Goal: Browse casually

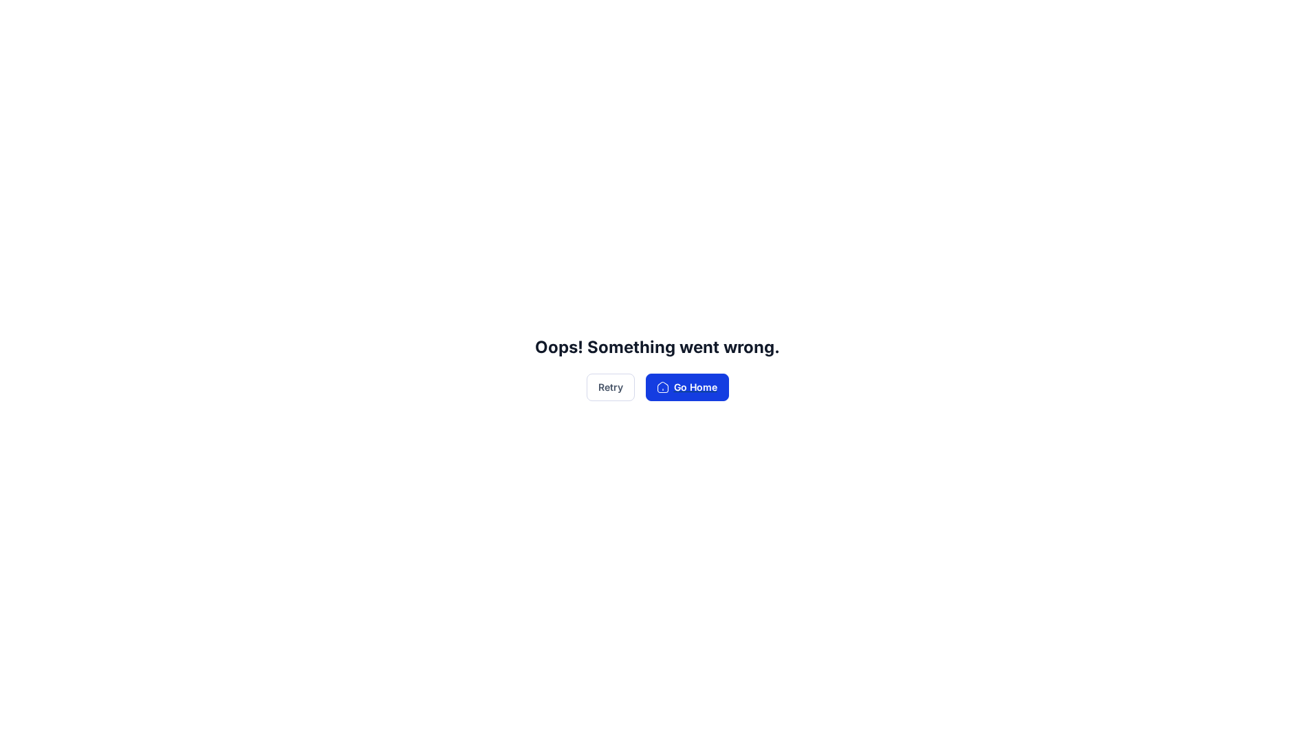
click at [690, 382] on button "Go Home" at bounding box center [687, 387] width 83 height 28
click at [692, 382] on button "Go Home" at bounding box center [687, 387] width 83 height 28
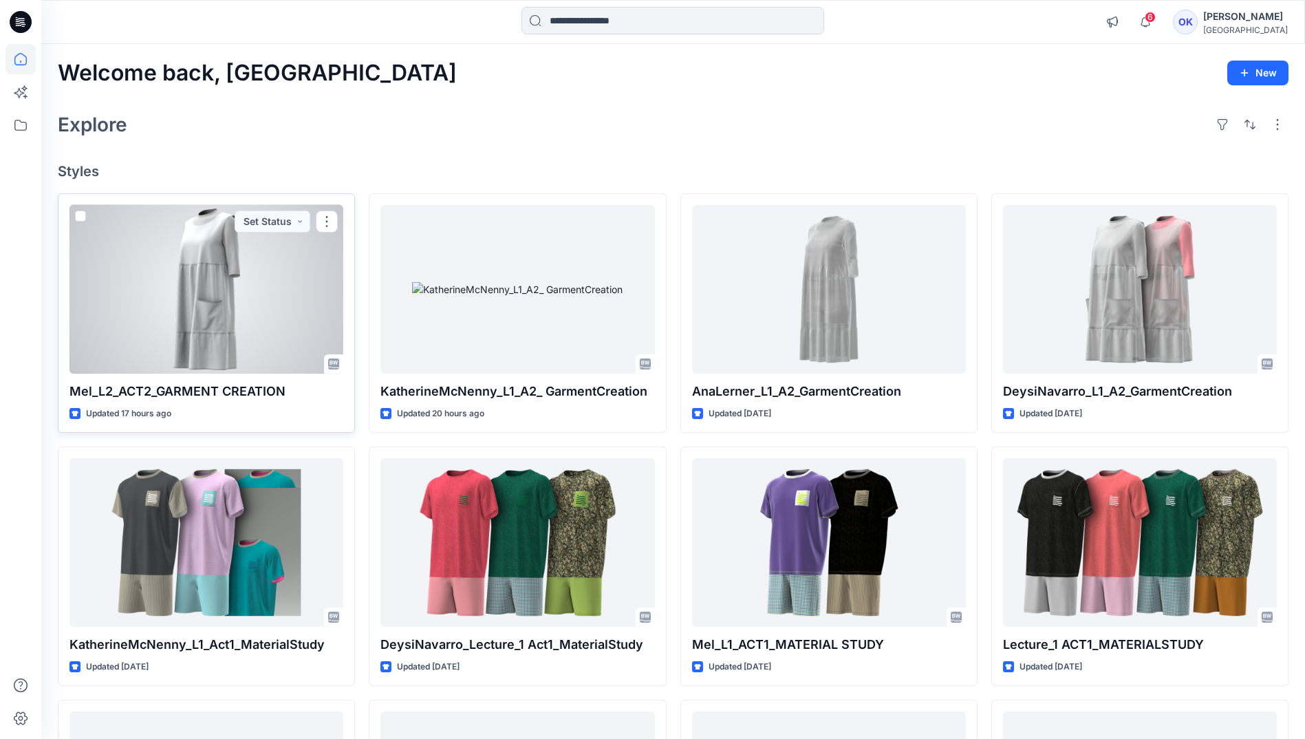
click at [140, 287] on div at bounding box center [206, 289] width 274 height 168
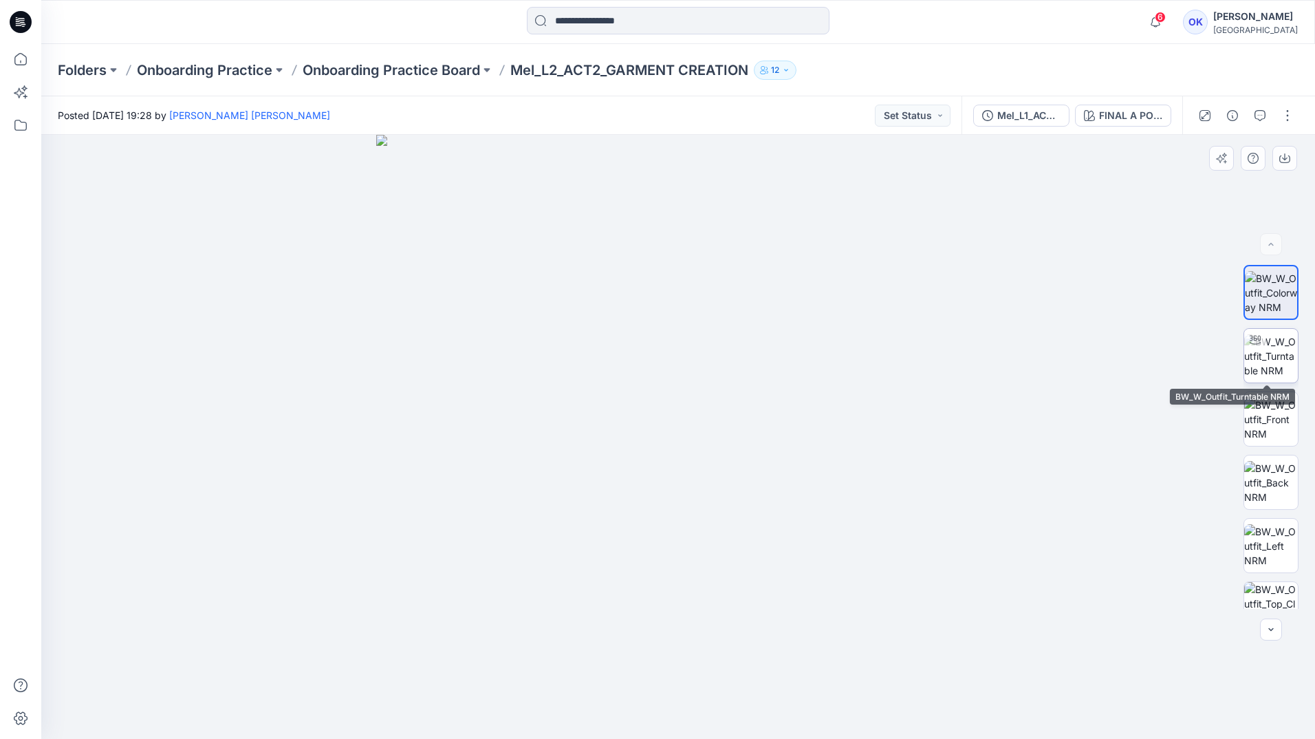
click at [1250, 359] on img at bounding box center [1271, 355] width 54 height 43
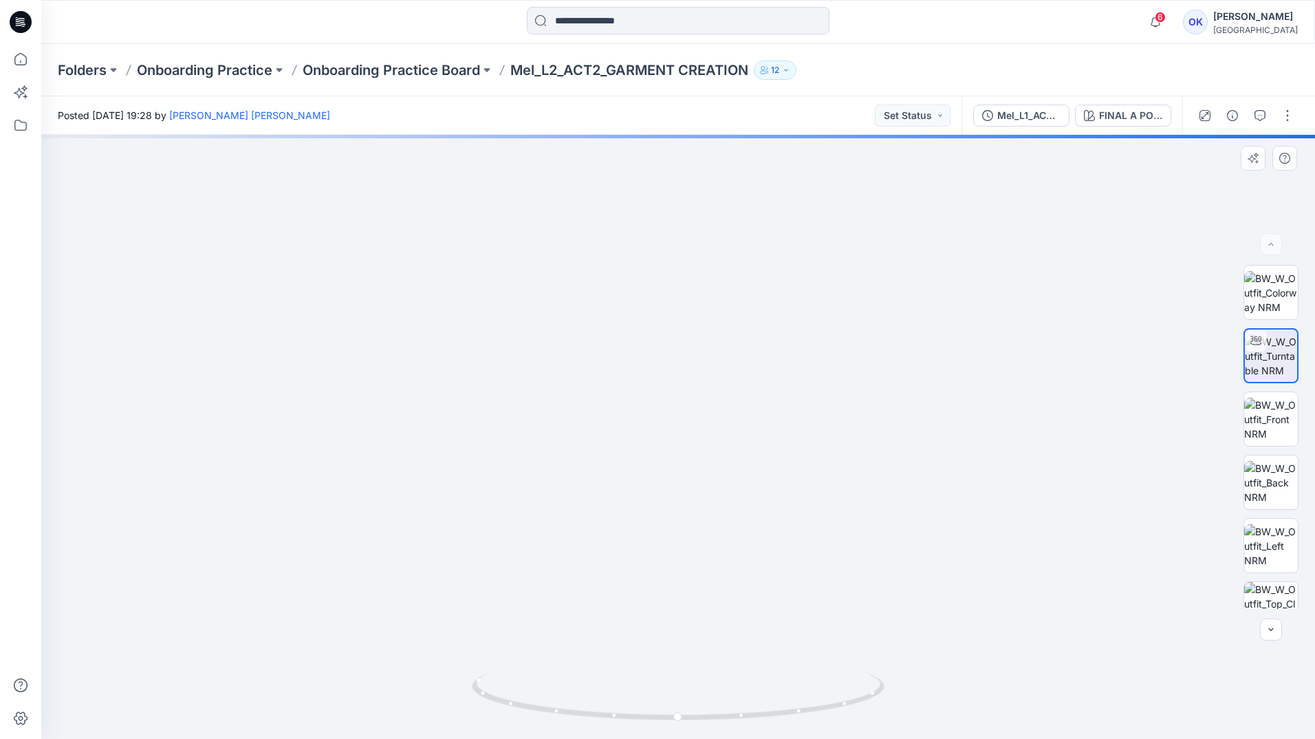
drag, startPoint x: 832, startPoint y: 353, endPoint x: 586, endPoint y: 393, distance: 249.5
click at [586, 393] on img at bounding box center [677, 304] width 1217 height 869
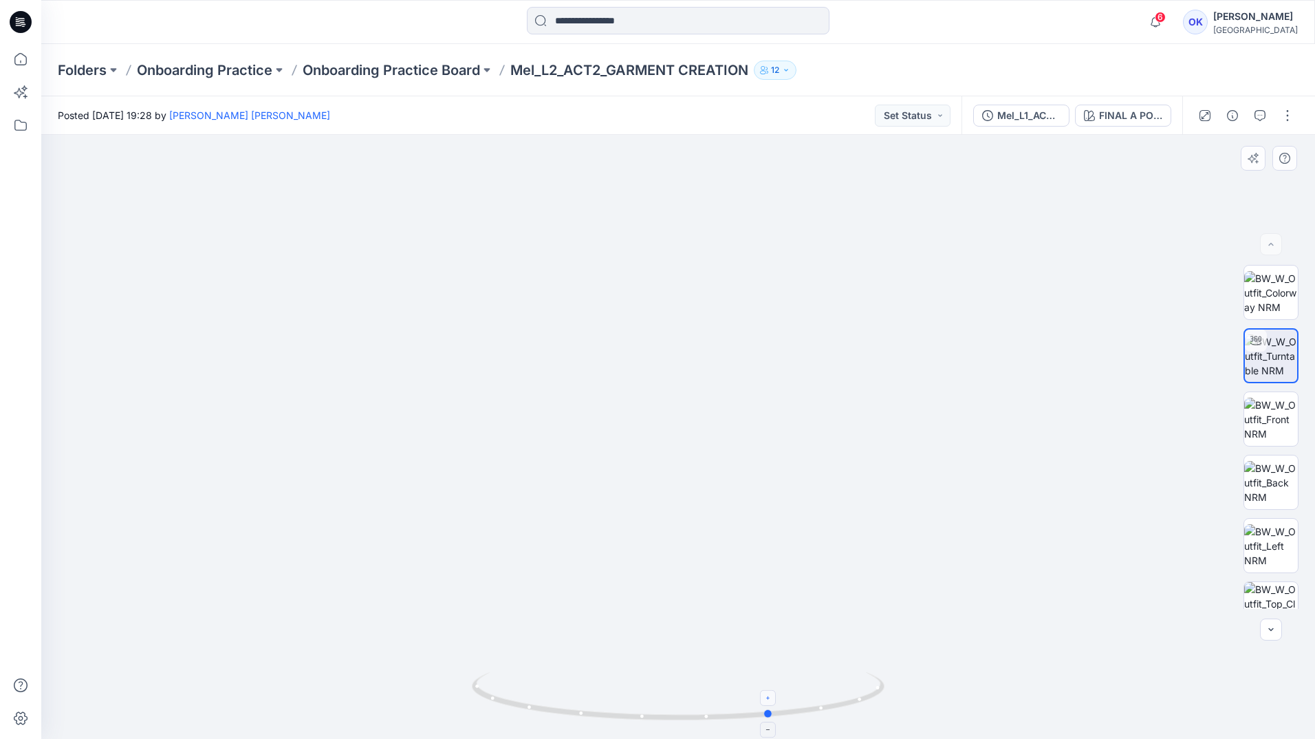
drag, startPoint x: 682, startPoint y: 717, endPoint x: 775, endPoint y: 697, distance: 95.6
click at [775, 697] on icon at bounding box center [680, 698] width 416 height 52
click at [22, 64] on icon at bounding box center [21, 59] width 30 height 30
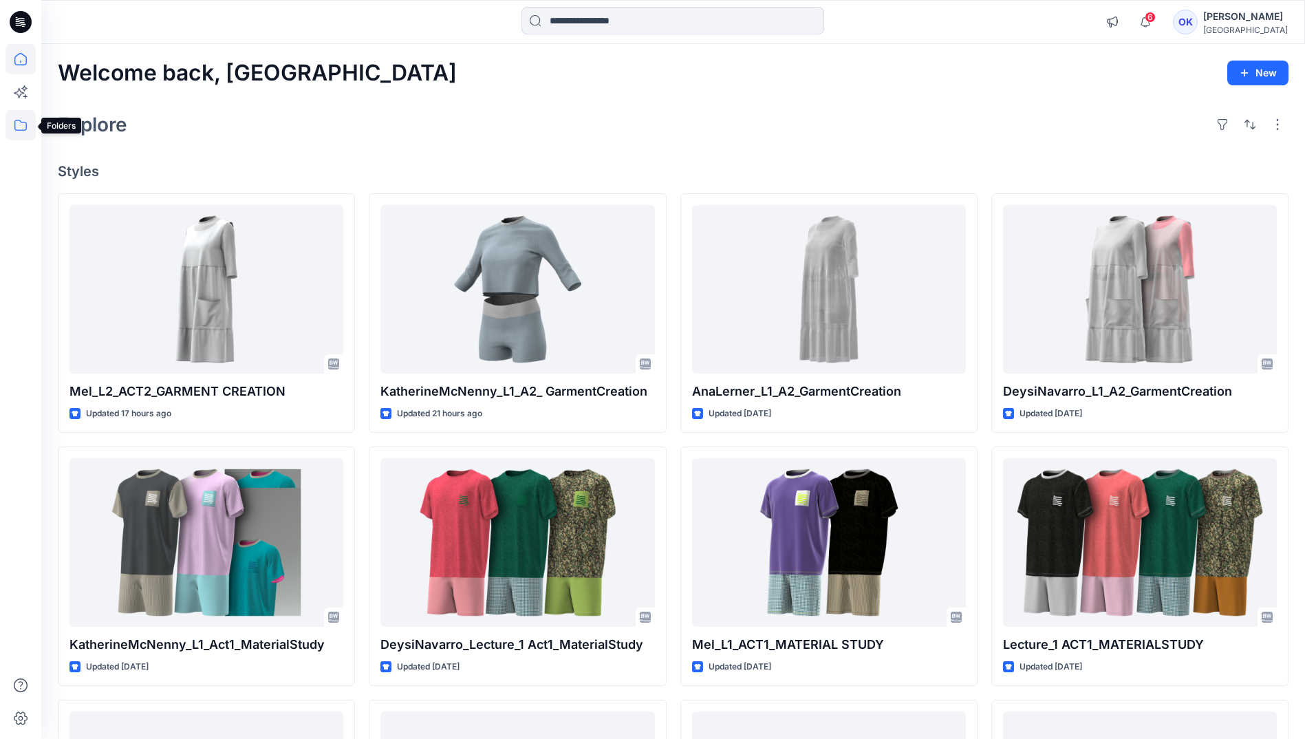
click at [21, 129] on icon at bounding box center [21, 125] width 30 height 30
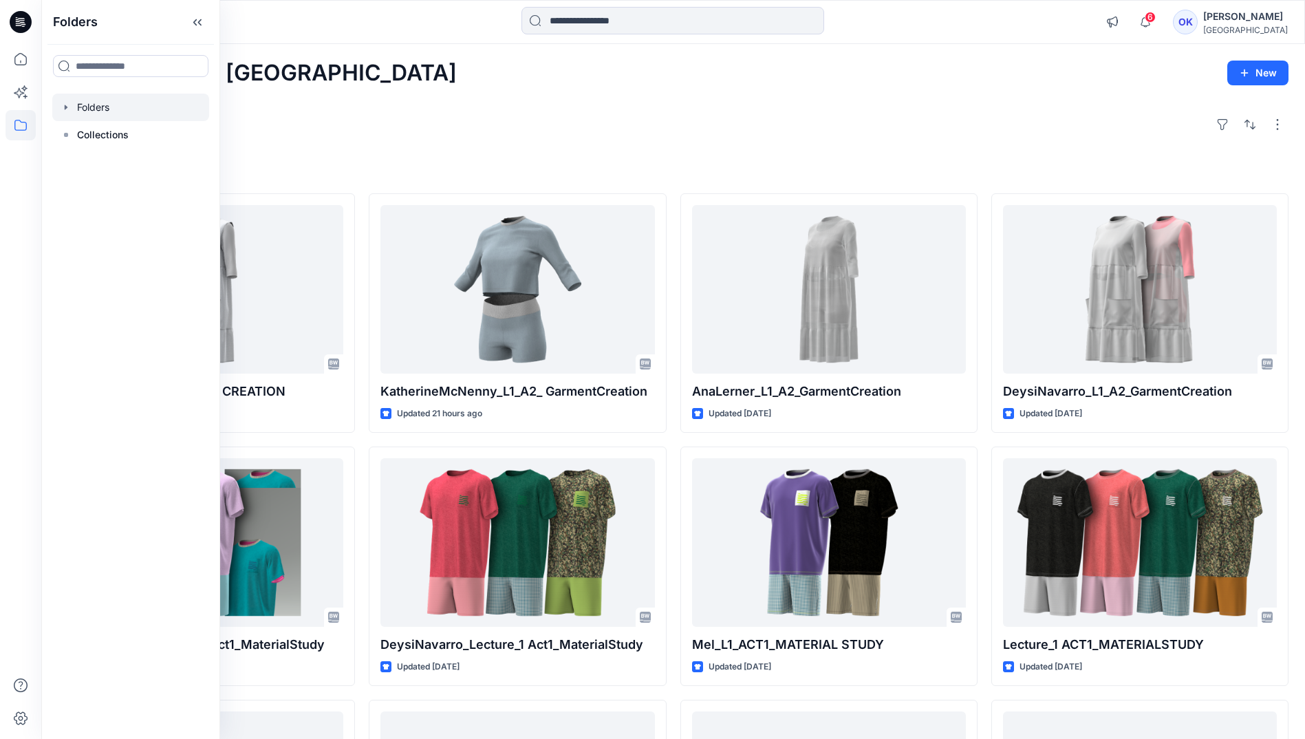
click at [67, 100] on div at bounding box center [130, 108] width 157 height 28
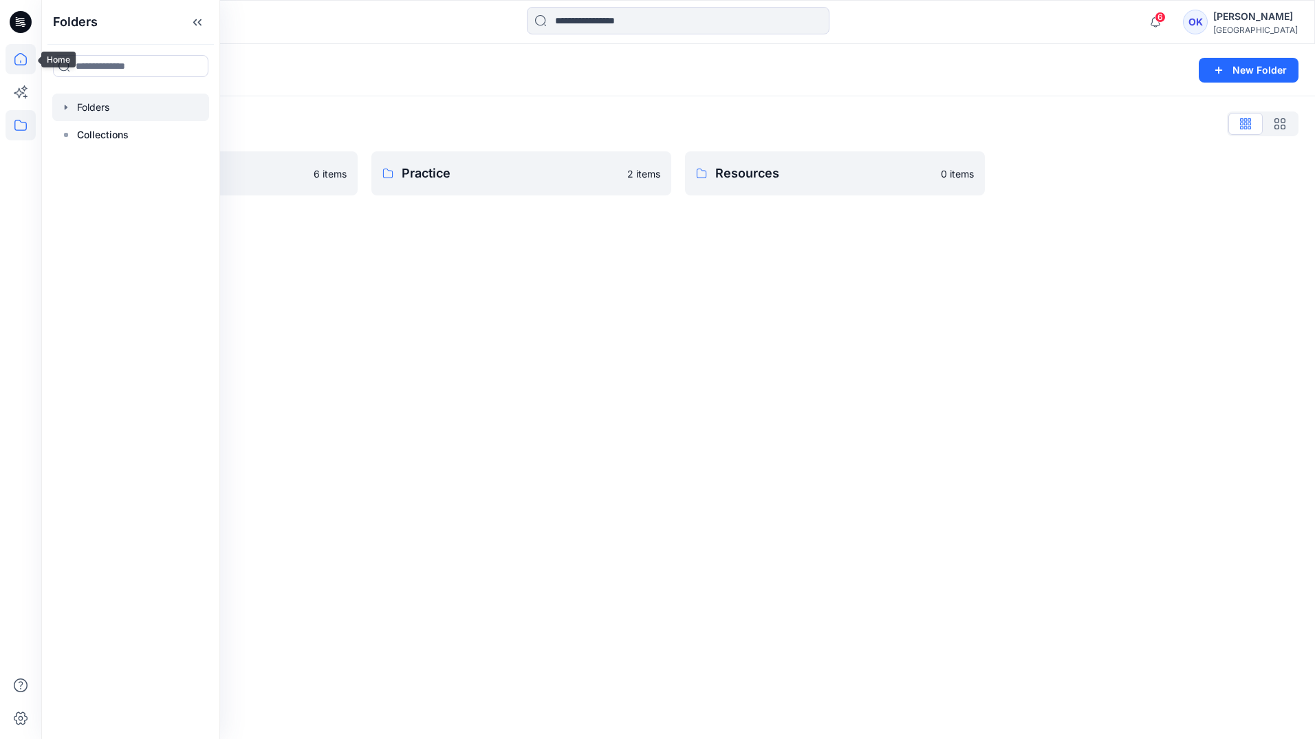
click at [22, 57] on icon at bounding box center [21, 59] width 30 height 30
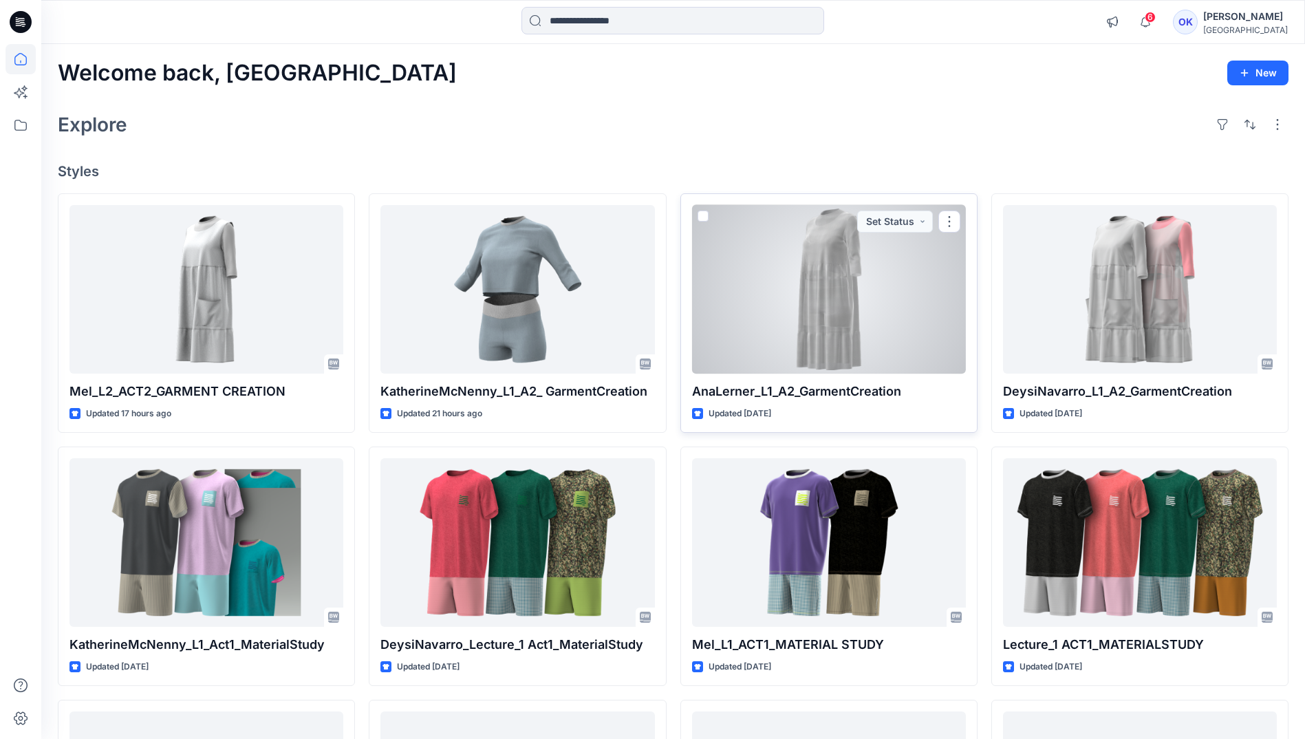
click at [766, 310] on div at bounding box center [829, 289] width 274 height 168
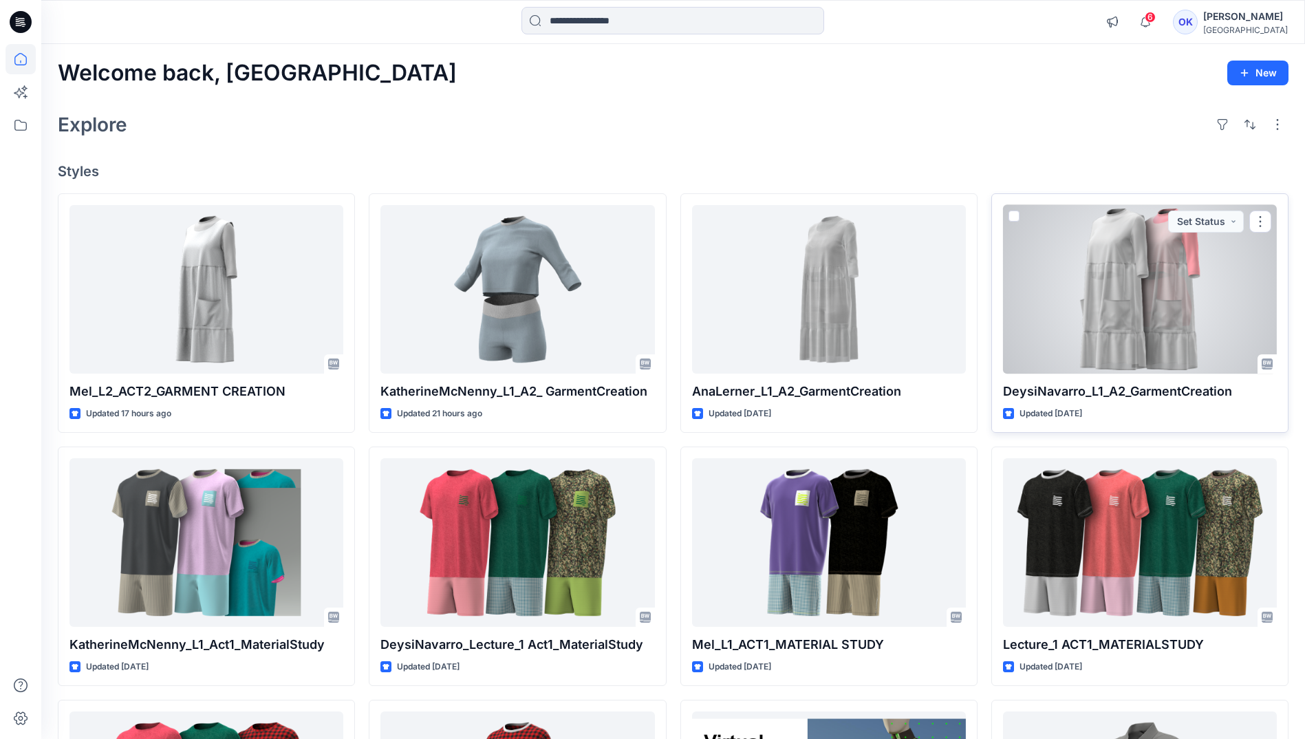
click at [1109, 307] on div at bounding box center [1140, 289] width 274 height 168
